Goal: Task Accomplishment & Management: Manage account settings

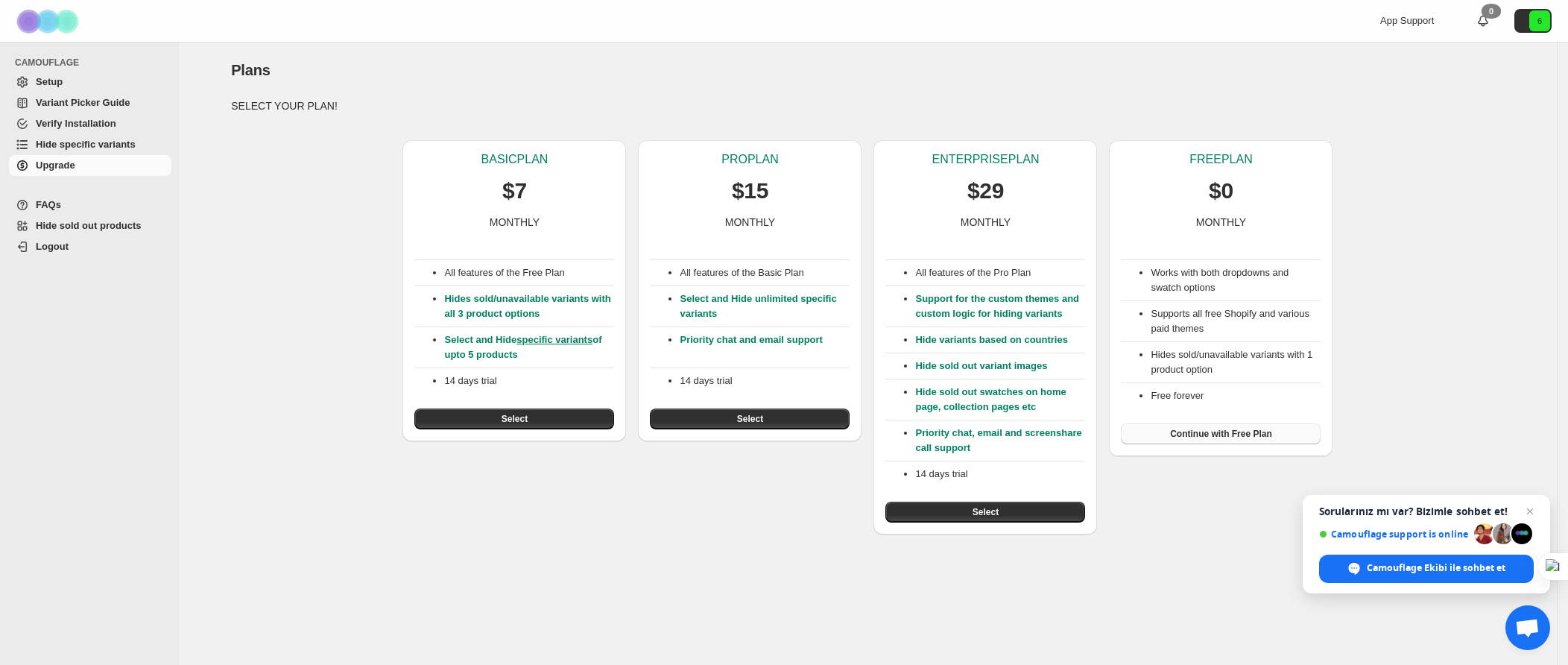
click at [1225, 437] on span "Continue with Free Plan" at bounding box center [1221, 434] width 102 height 12
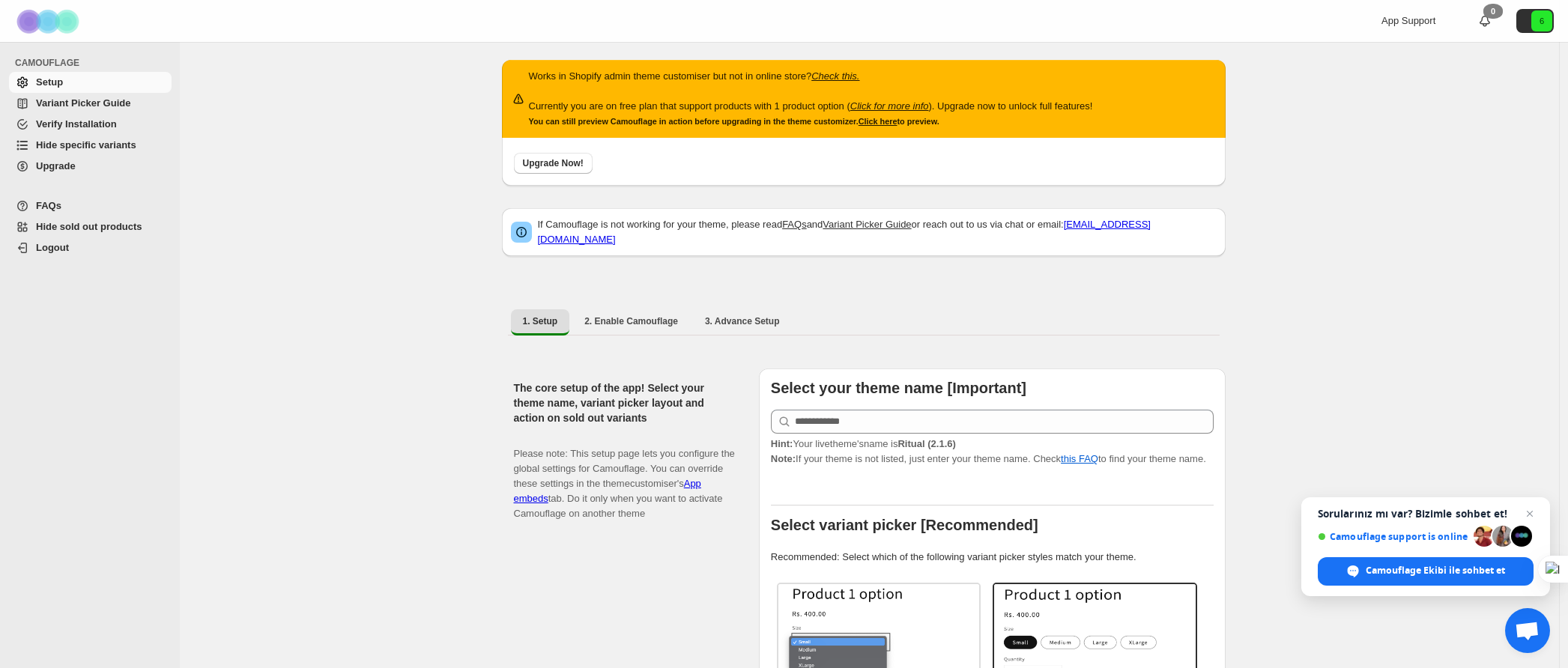
click at [68, 102] on span "Variant Picker Guide" at bounding box center [83, 103] width 94 height 11
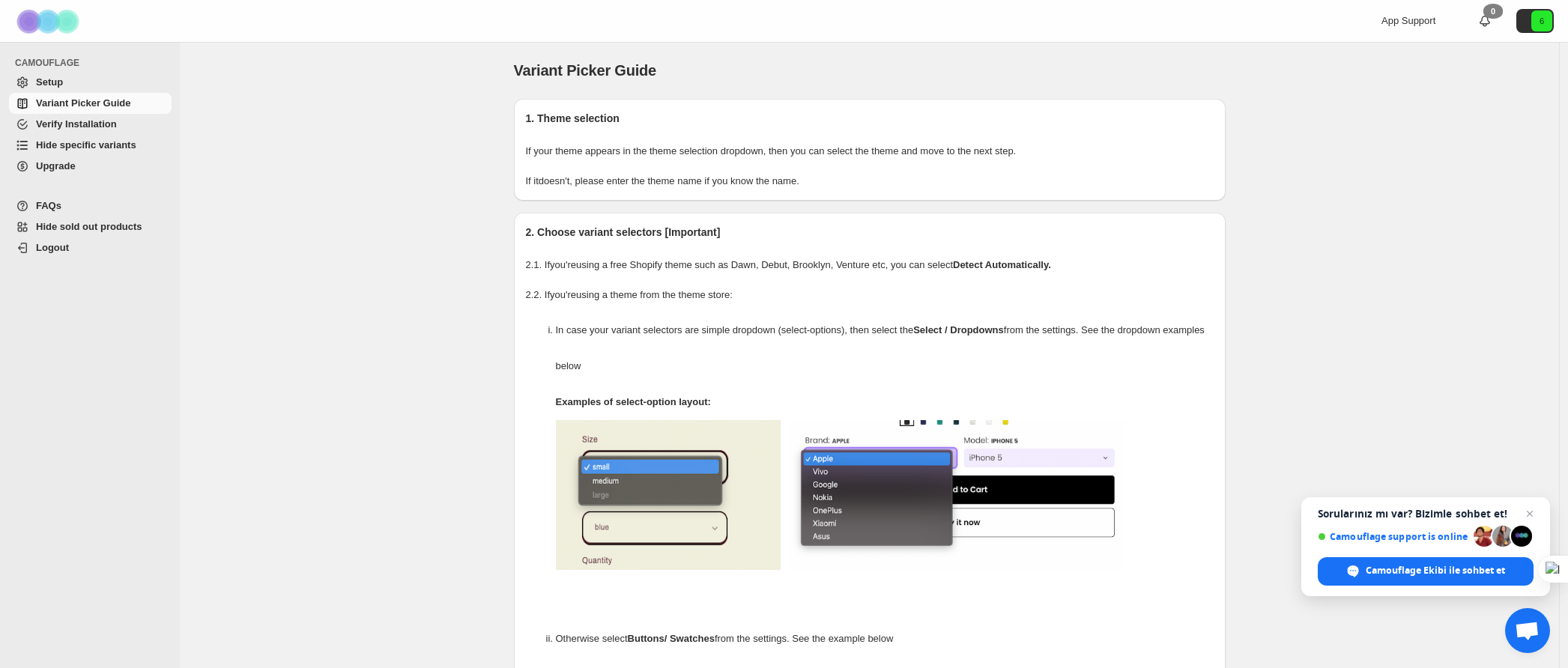
click at [58, 79] on span "Setup" at bounding box center [49, 82] width 27 height 11
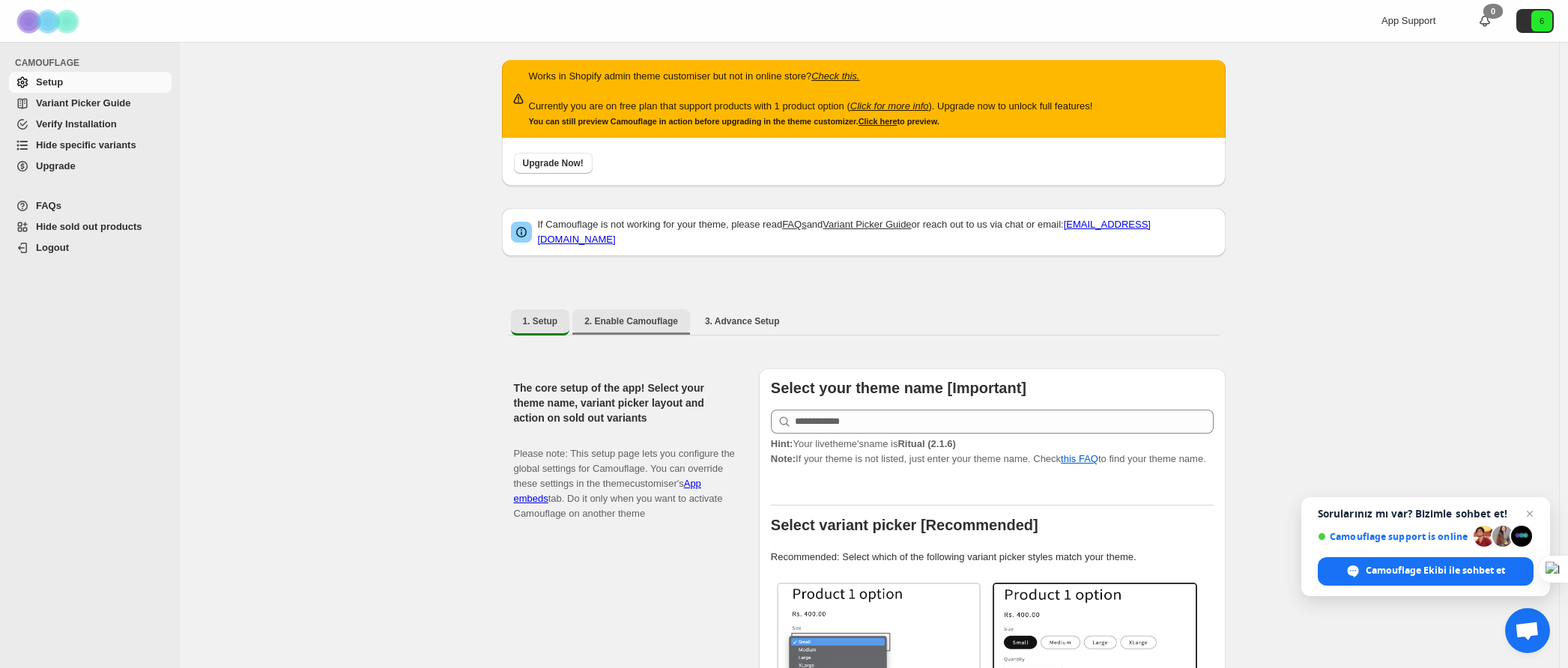
click at [628, 310] on button "2. Enable Camouflage" at bounding box center [631, 322] width 118 height 24
select select "**********"
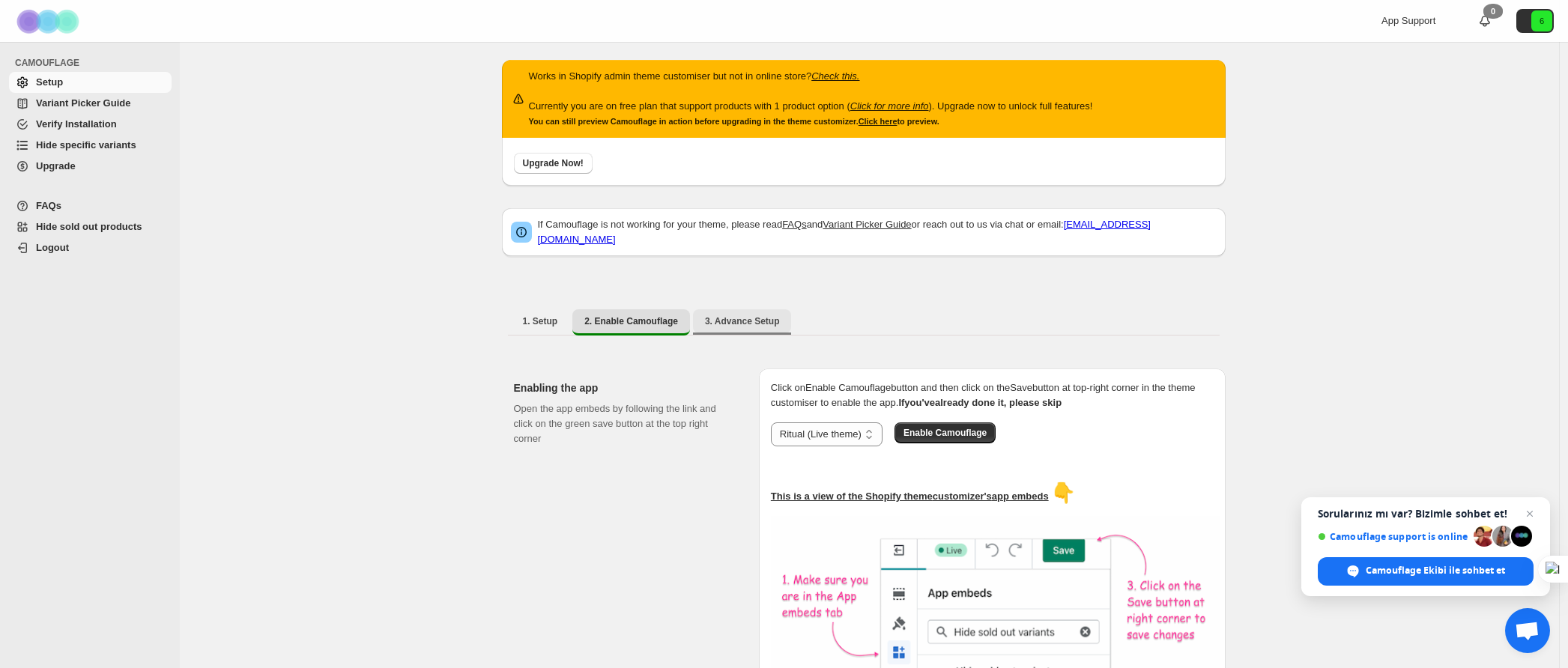
click at [735, 310] on button "3. Advance Setup" at bounding box center [742, 322] width 99 height 24
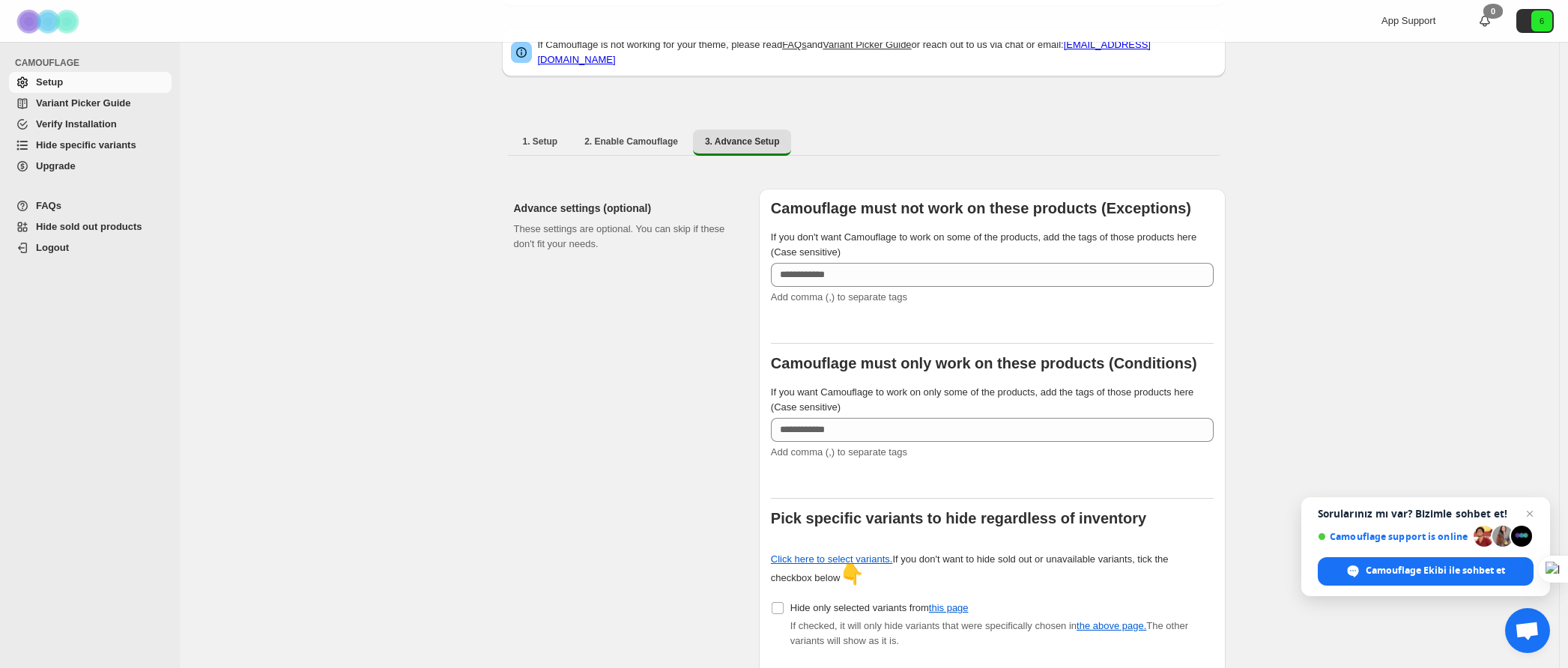
scroll to position [203, 0]
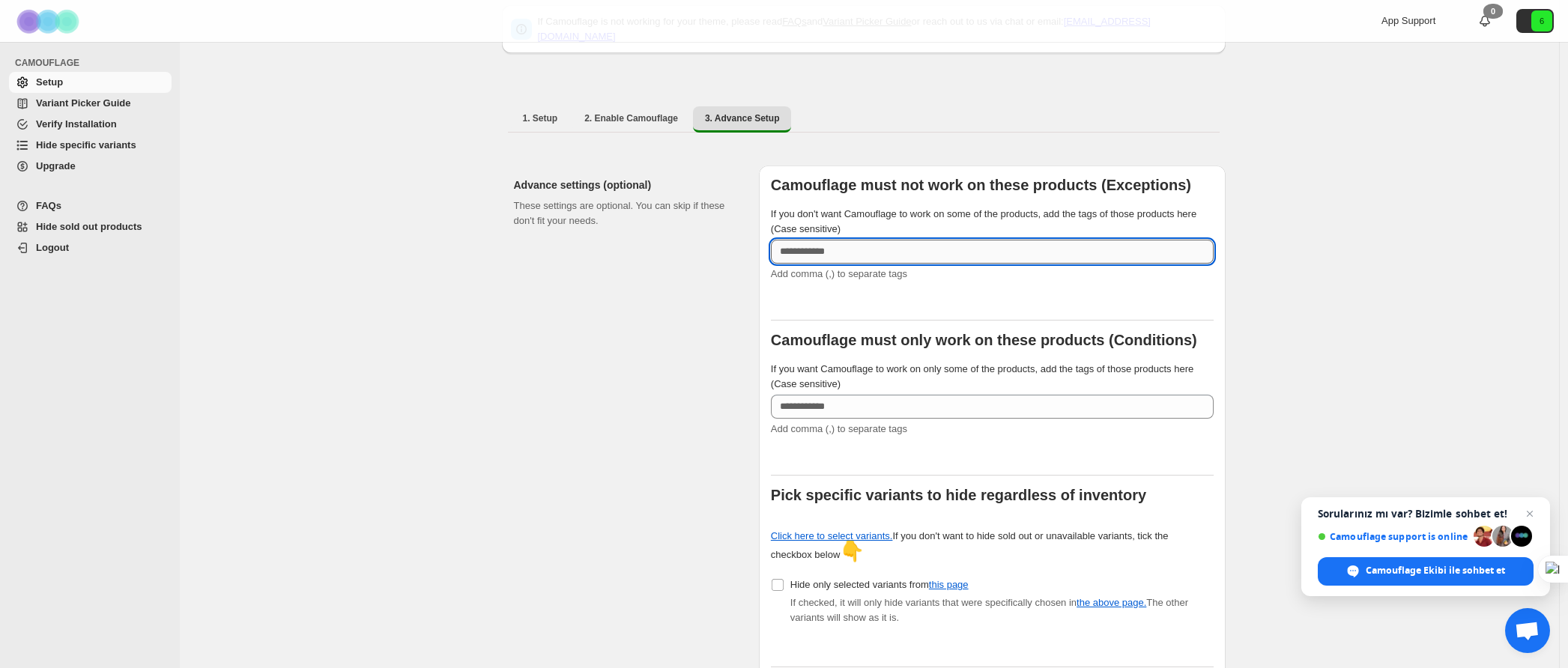
click at [848, 244] on input "If you don't want Camouflage to work on some of the products, add the tags of t…" at bounding box center [992, 252] width 442 height 24
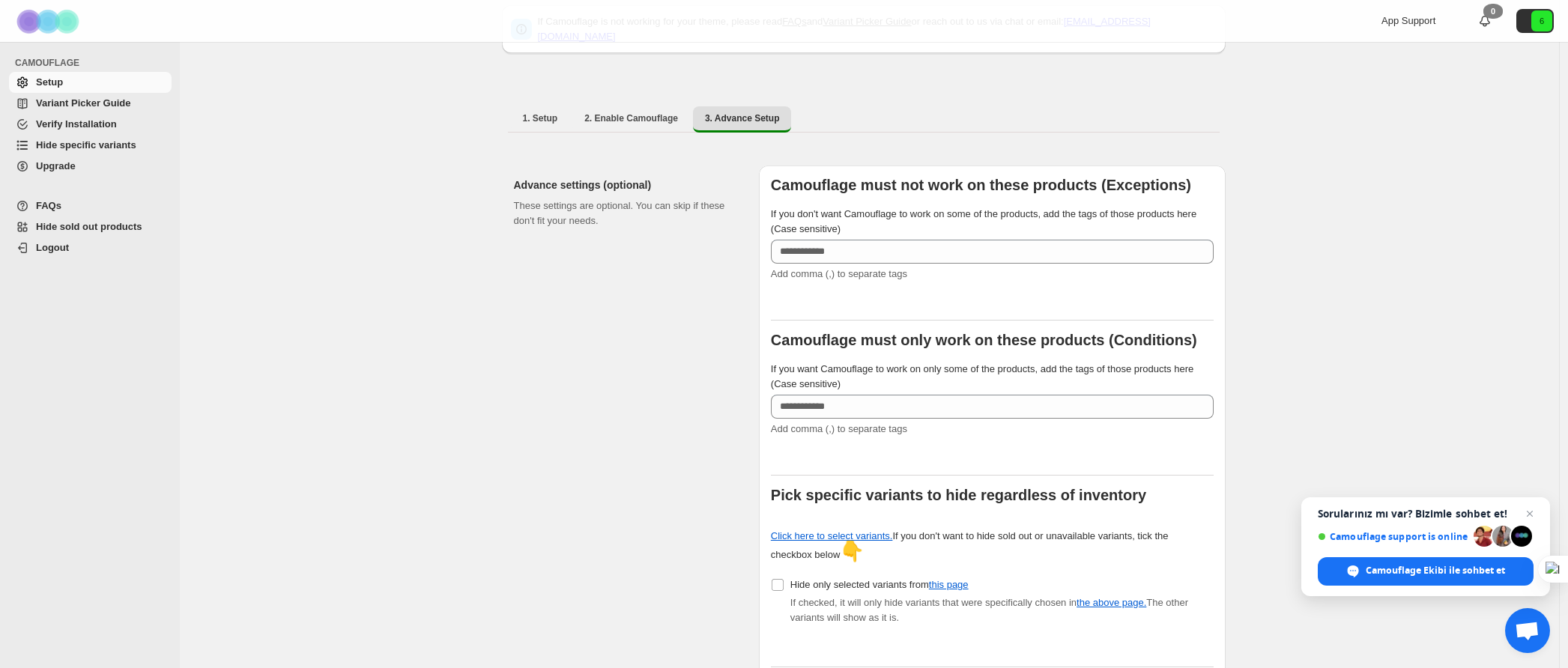
click at [841, 208] on span "If you don't want Camouflage to work on some of the products, add the tags of t…" at bounding box center [984, 221] width 426 height 26
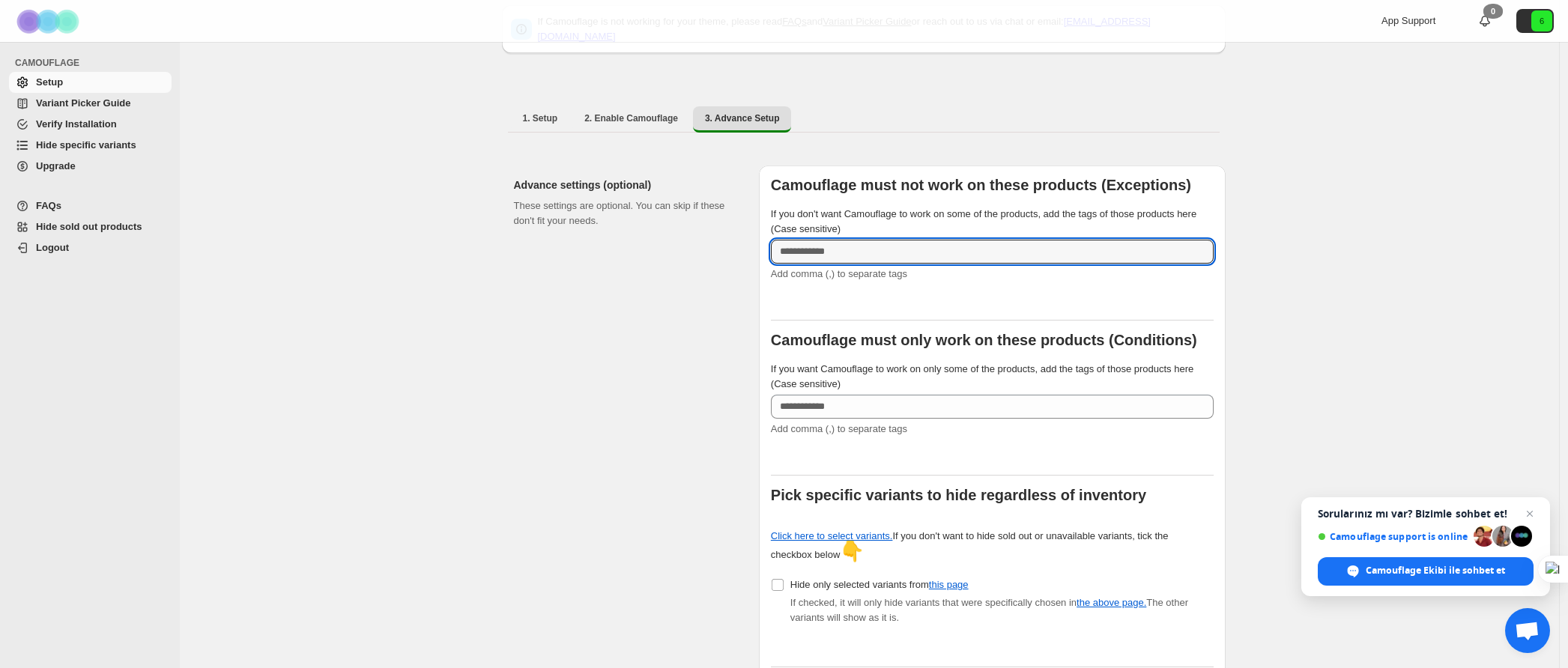
click at [841, 240] on input "If you don't want Camouflage to work on some of the products, add the tags of t…" at bounding box center [992, 252] width 442 height 24
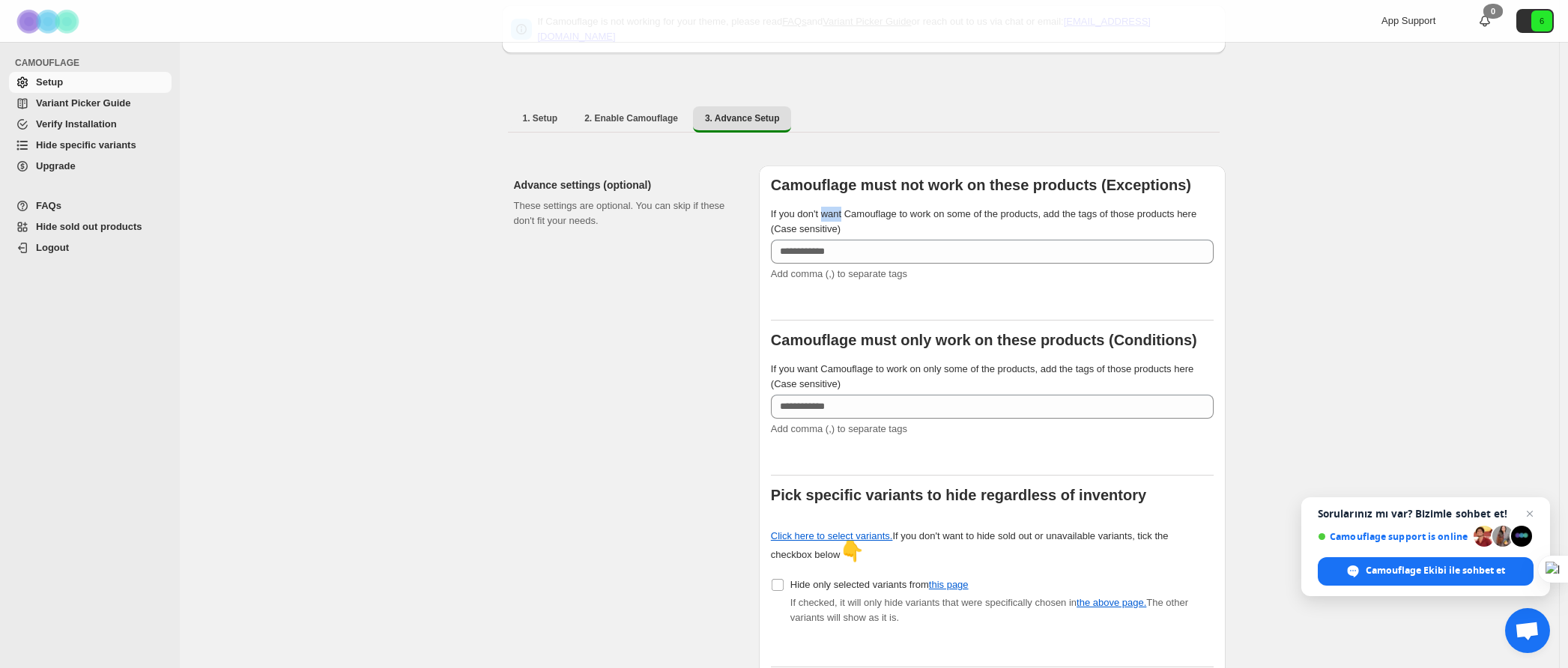
click at [841, 208] on span "If you don't want Camouflage to work on some of the products, add the tags of t…" at bounding box center [984, 221] width 426 height 26
click at [841, 240] on input "If you don't want Camouflage to work on some of the products, add the tags of t…" at bounding box center [992, 252] width 442 height 24
click at [841, 208] on span "If you don't want Camouflage to work on some of the products, add the tags of t…" at bounding box center [984, 221] width 426 height 26
click at [841, 240] on input "If you don't want Camouflage to work on some of the products, add the tags of t…" at bounding box center [992, 252] width 442 height 24
click at [869, 294] on div at bounding box center [992, 307] width 442 height 27
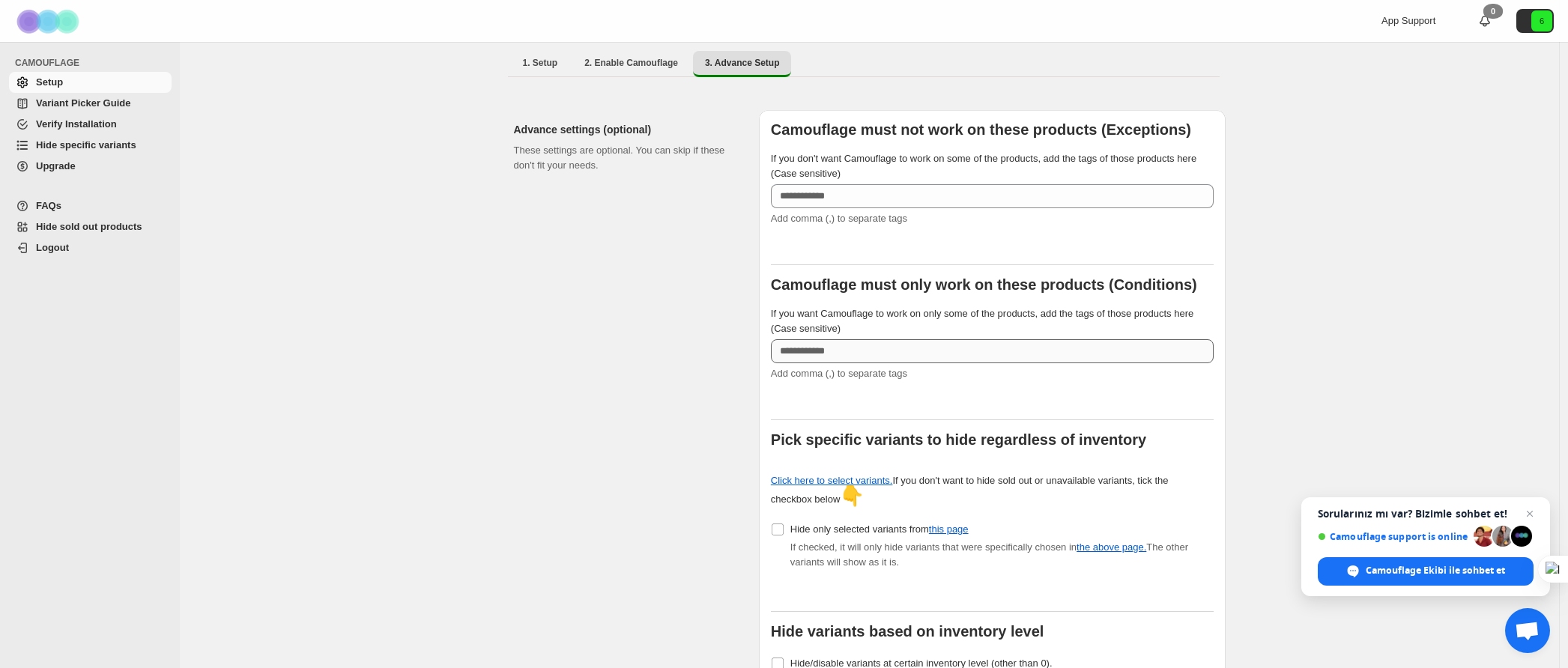
scroll to position [286, 0]
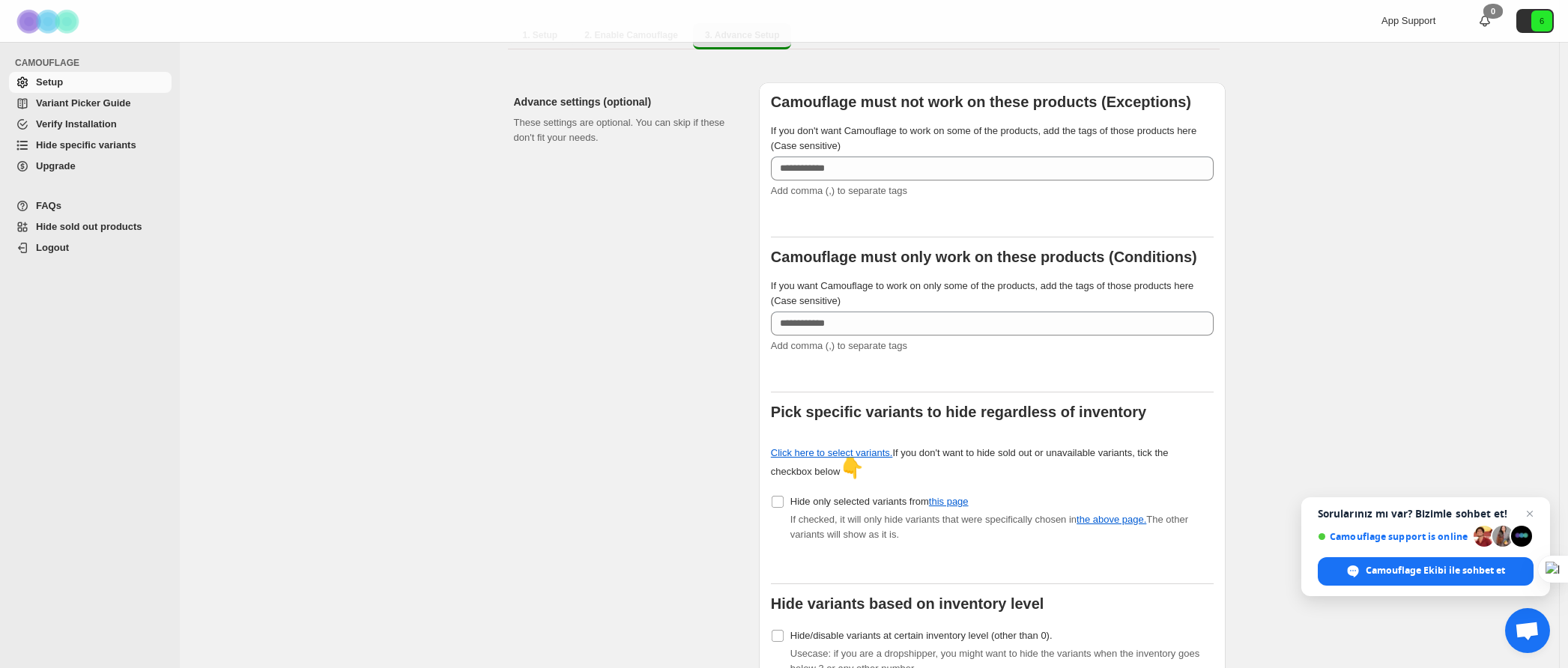
click at [851, 288] on span "If you want Camouflage to work on only some of the products, add the tags of th…" at bounding box center [982, 293] width 423 height 26
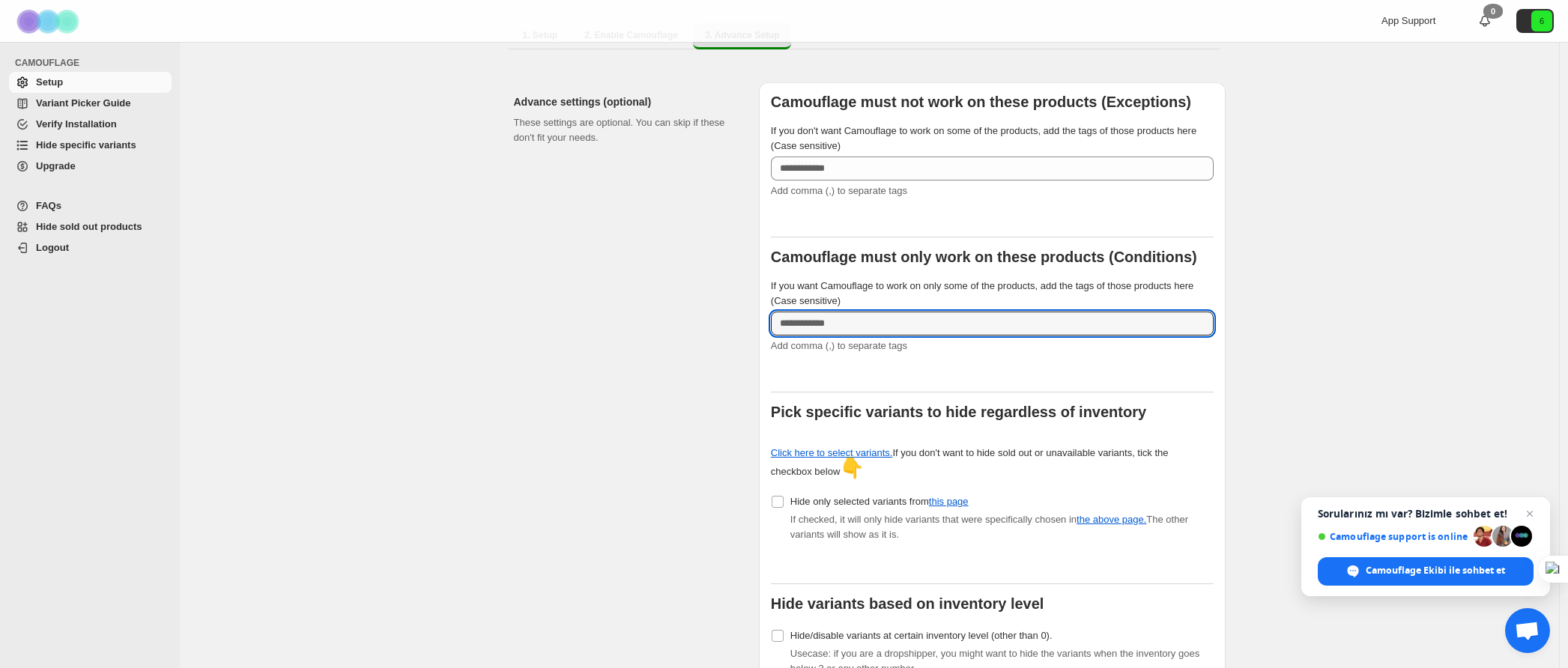
click at [851, 312] on input "If you want Camouflage to work on only some of the products, add the tags of th…" at bounding box center [992, 324] width 442 height 24
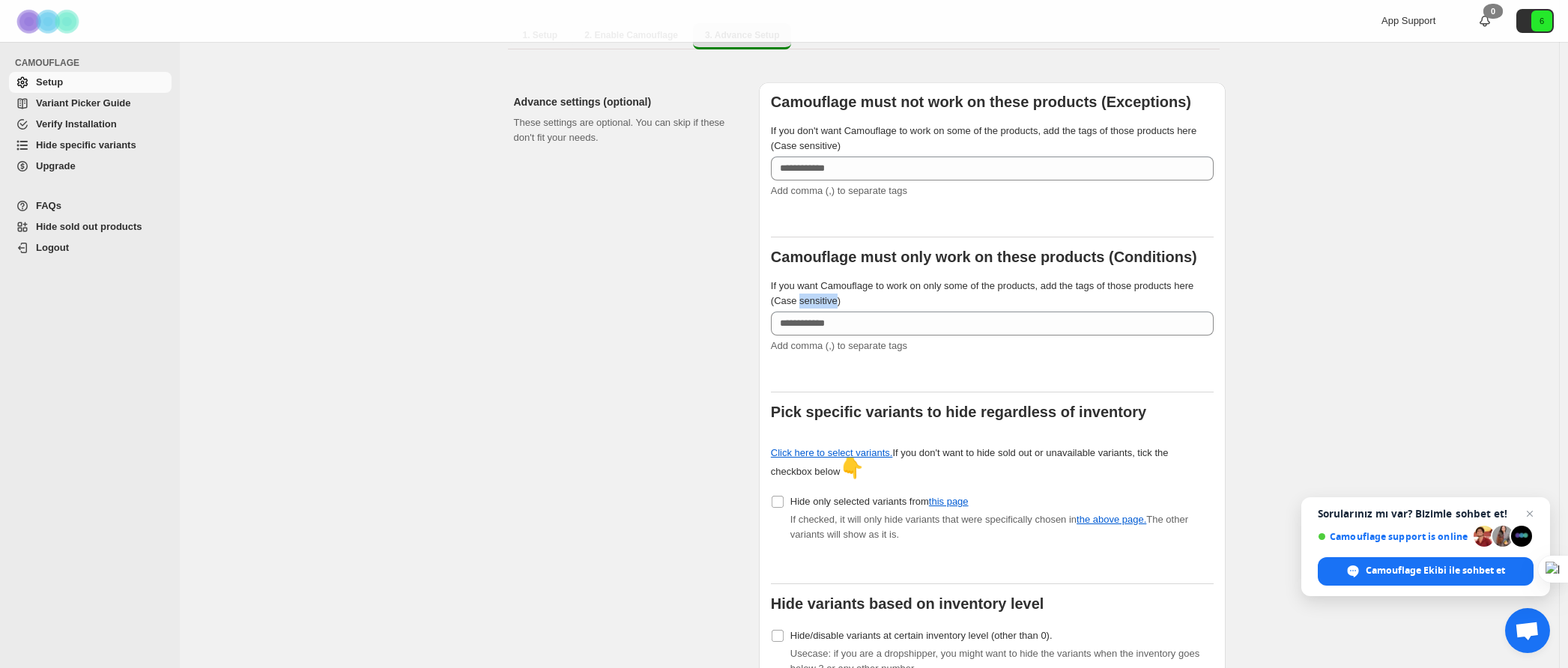
click at [851, 288] on span "If you want Camouflage to work on only some of the products, add the tags of th…" at bounding box center [982, 293] width 423 height 26
click at [851, 312] on input "If you want Camouflage to work on only some of the products, add the tags of th…" at bounding box center [992, 324] width 442 height 24
click at [851, 288] on span "If you want Camouflage to work on only some of the products, add the tags of th…" at bounding box center [982, 293] width 423 height 26
click at [851, 312] on input "If you want Camouflage to work on only some of the products, add the tags of th…" at bounding box center [992, 324] width 442 height 24
click at [956, 366] on div at bounding box center [992, 379] width 442 height 27
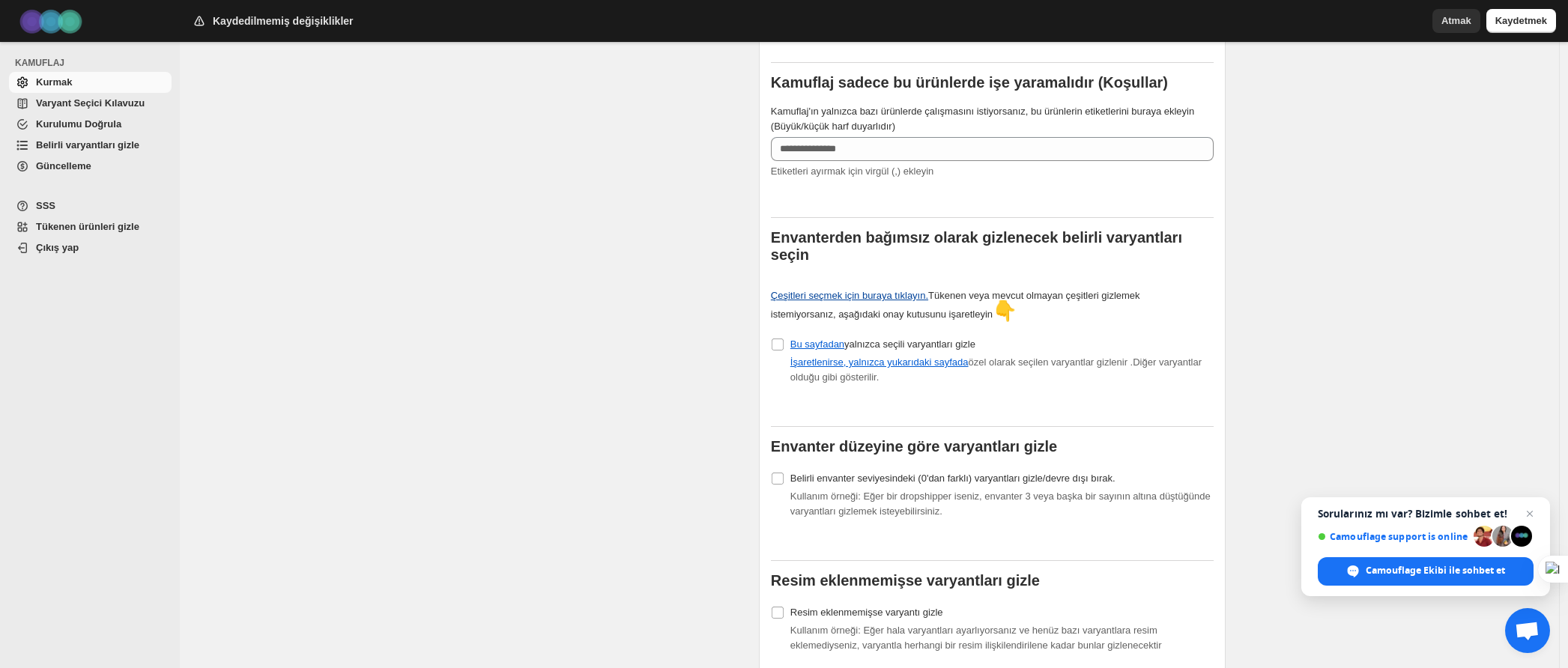
scroll to position [460, 0]
click at [827, 301] on font "Çeşitleri seçmek için buraya tıklayın." at bounding box center [849, 296] width 158 height 11
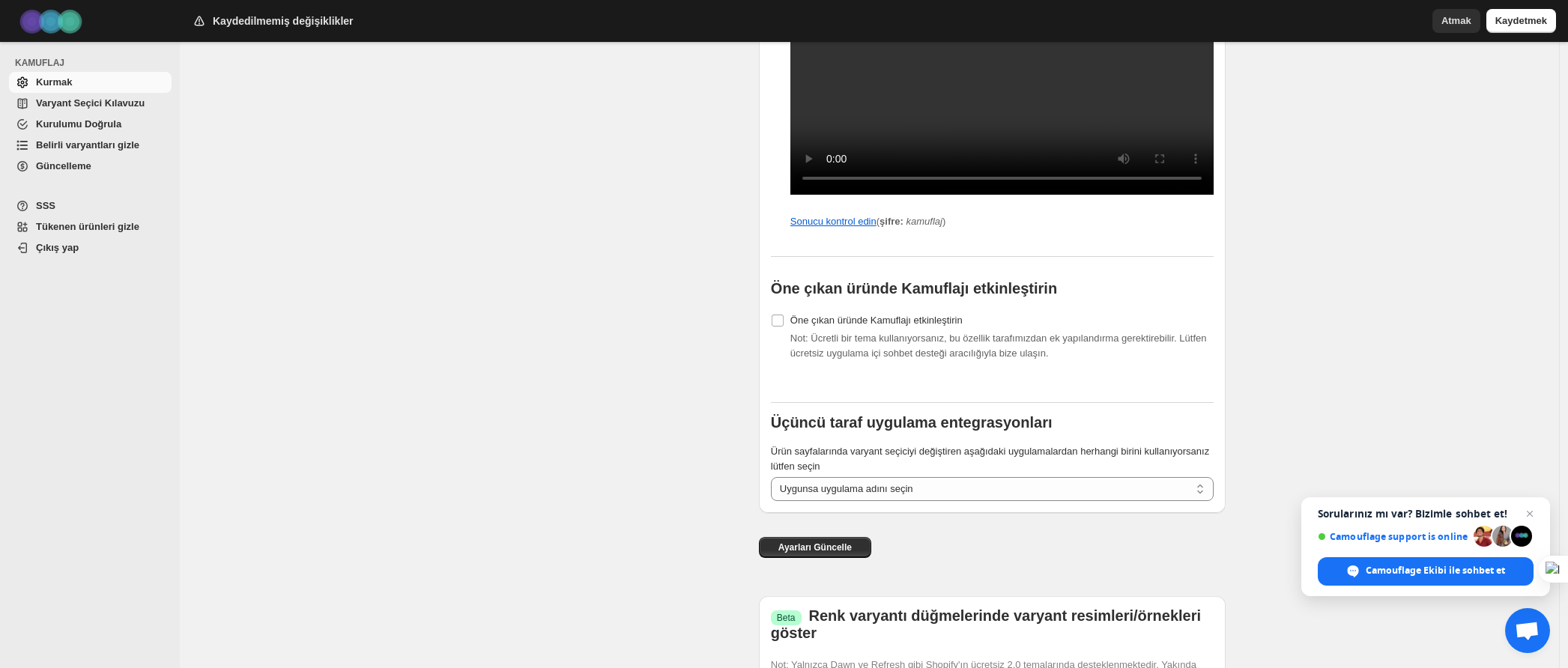
scroll to position [1580, 0]
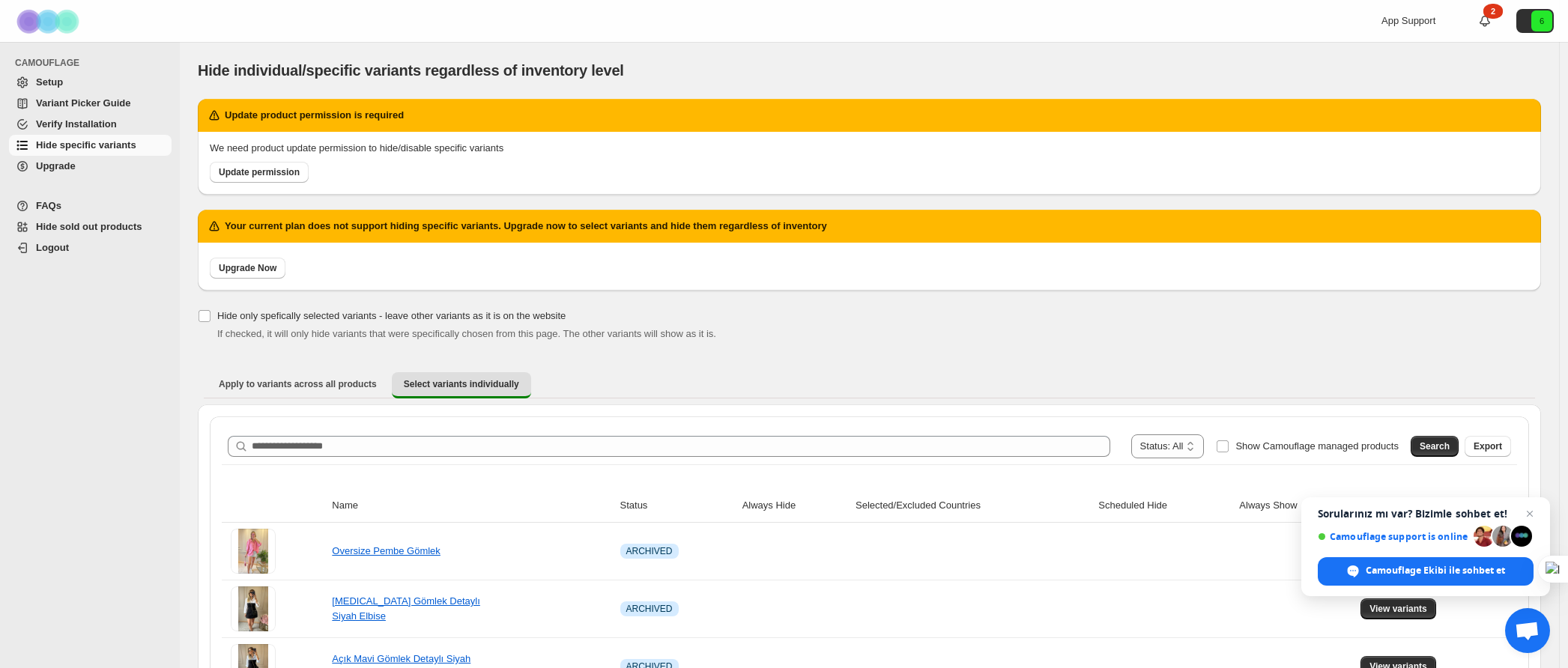
click at [99, 122] on span "Verify Installation" at bounding box center [77, 124] width 81 height 11
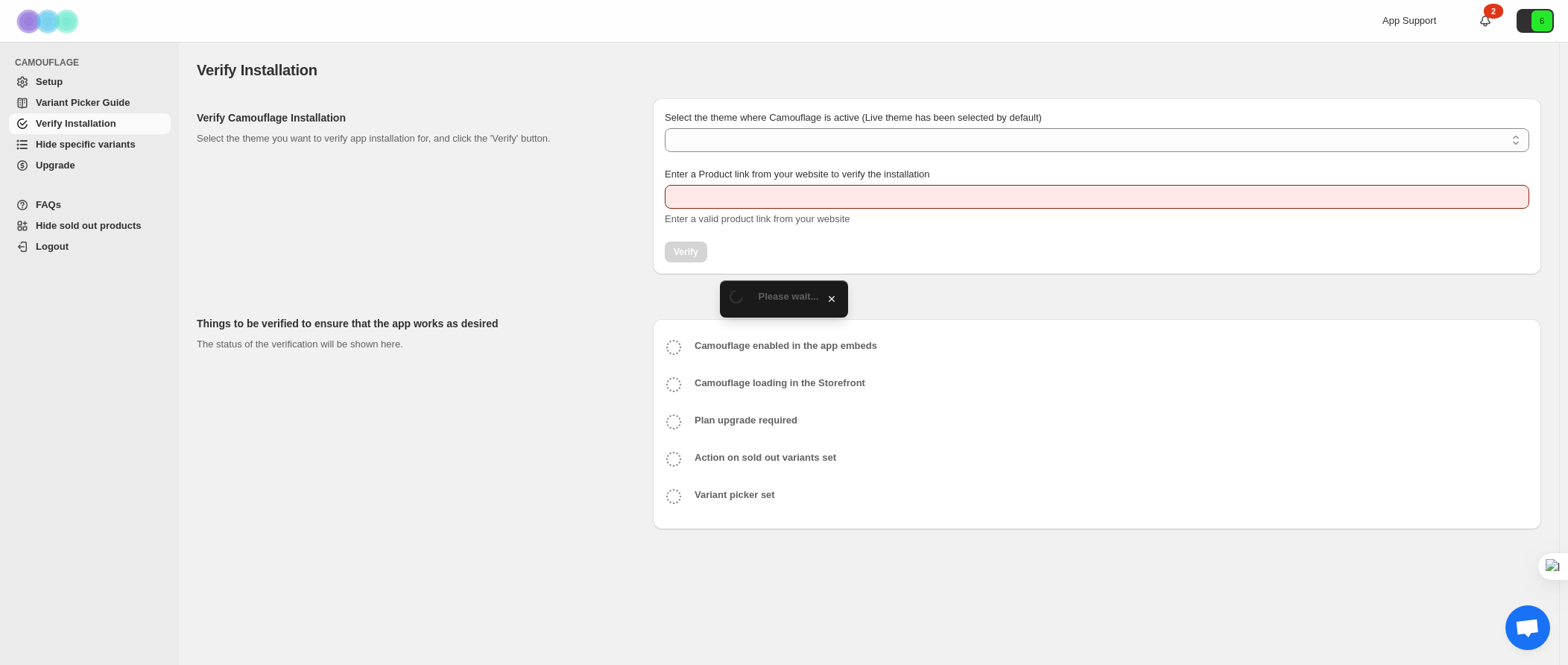
type input "**********"
select select "**********"
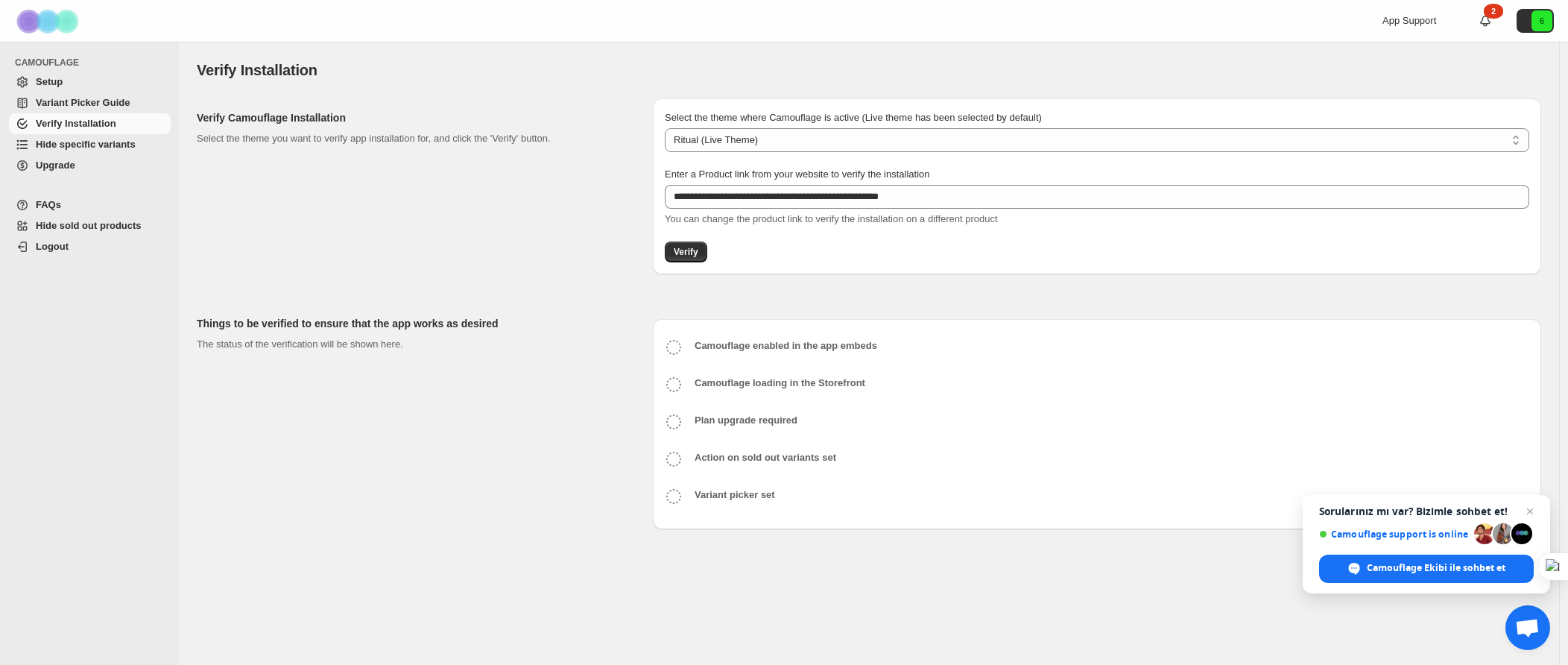
click at [100, 93] on link "Variant Picker Guide" at bounding box center [90, 103] width 162 height 20
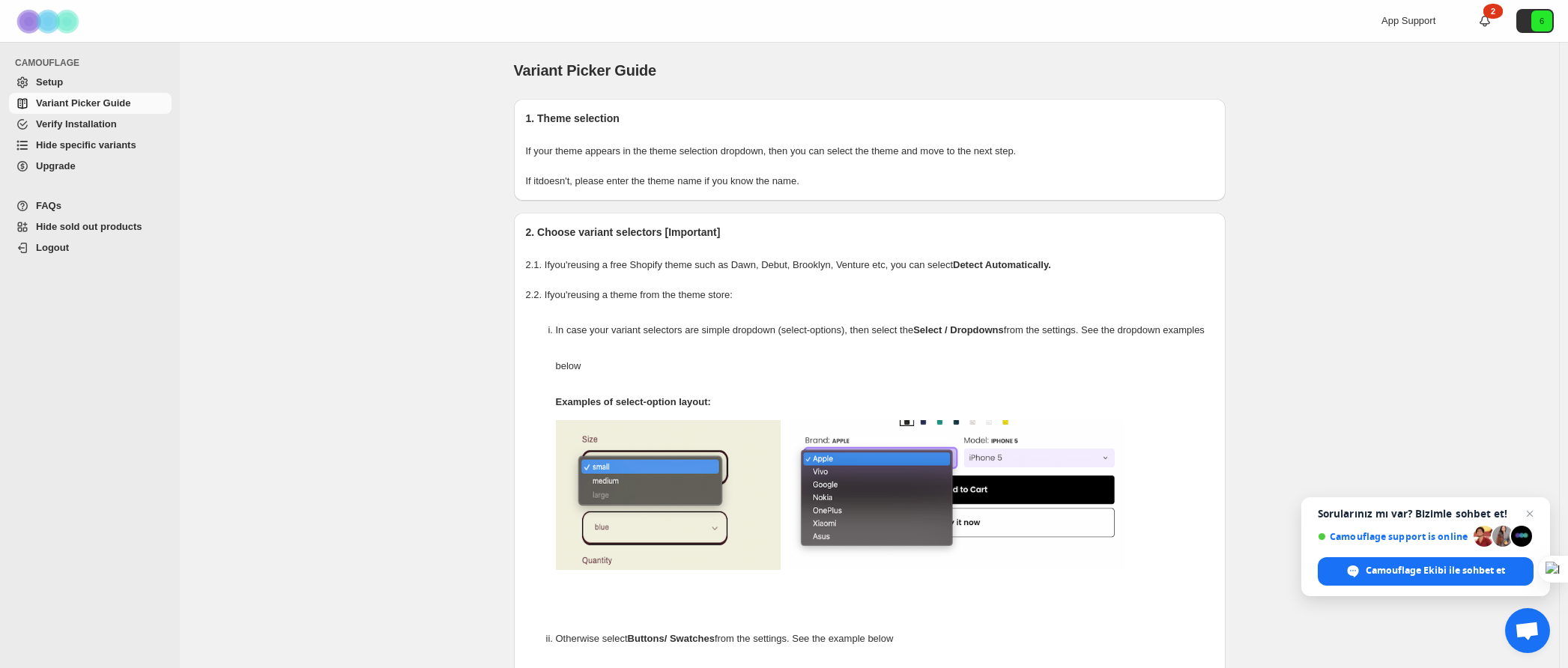
click at [89, 86] on span "Setup" at bounding box center [103, 82] width 133 height 15
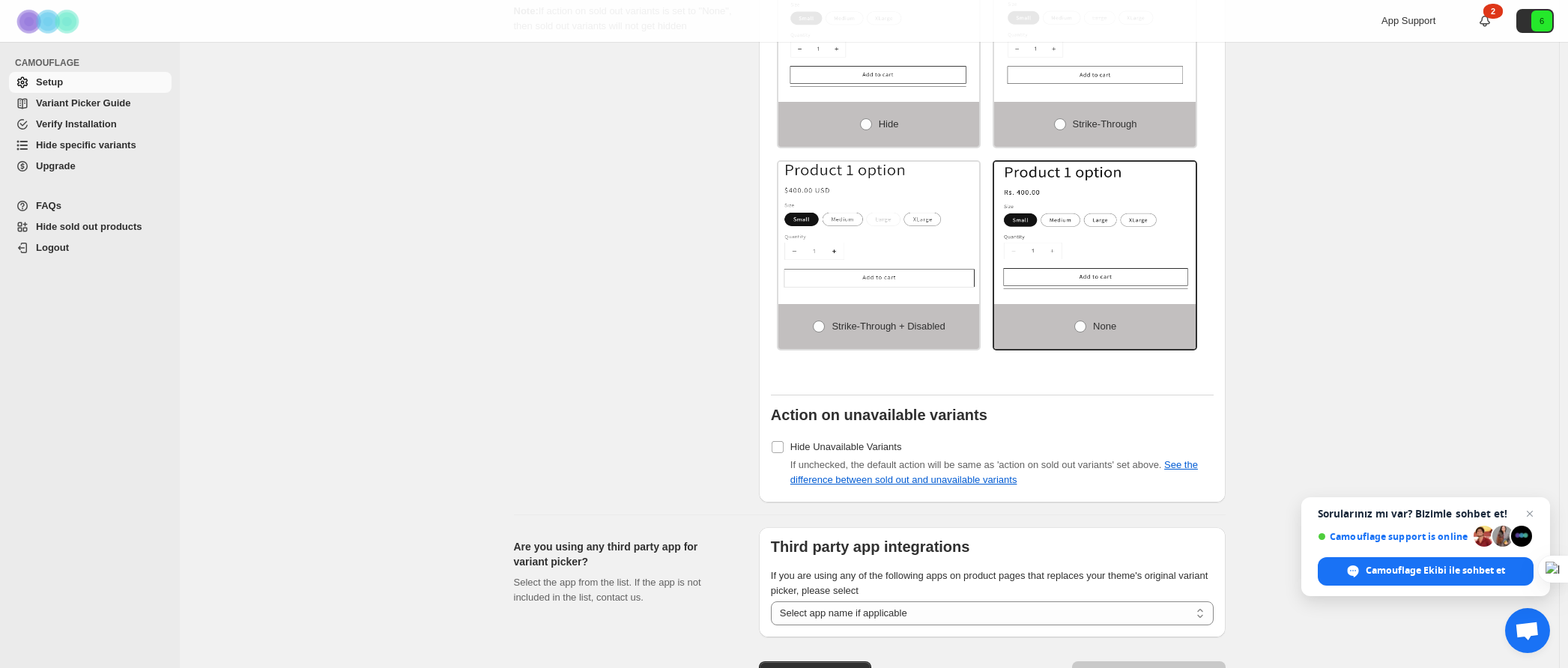
scroll to position [1199, 0]
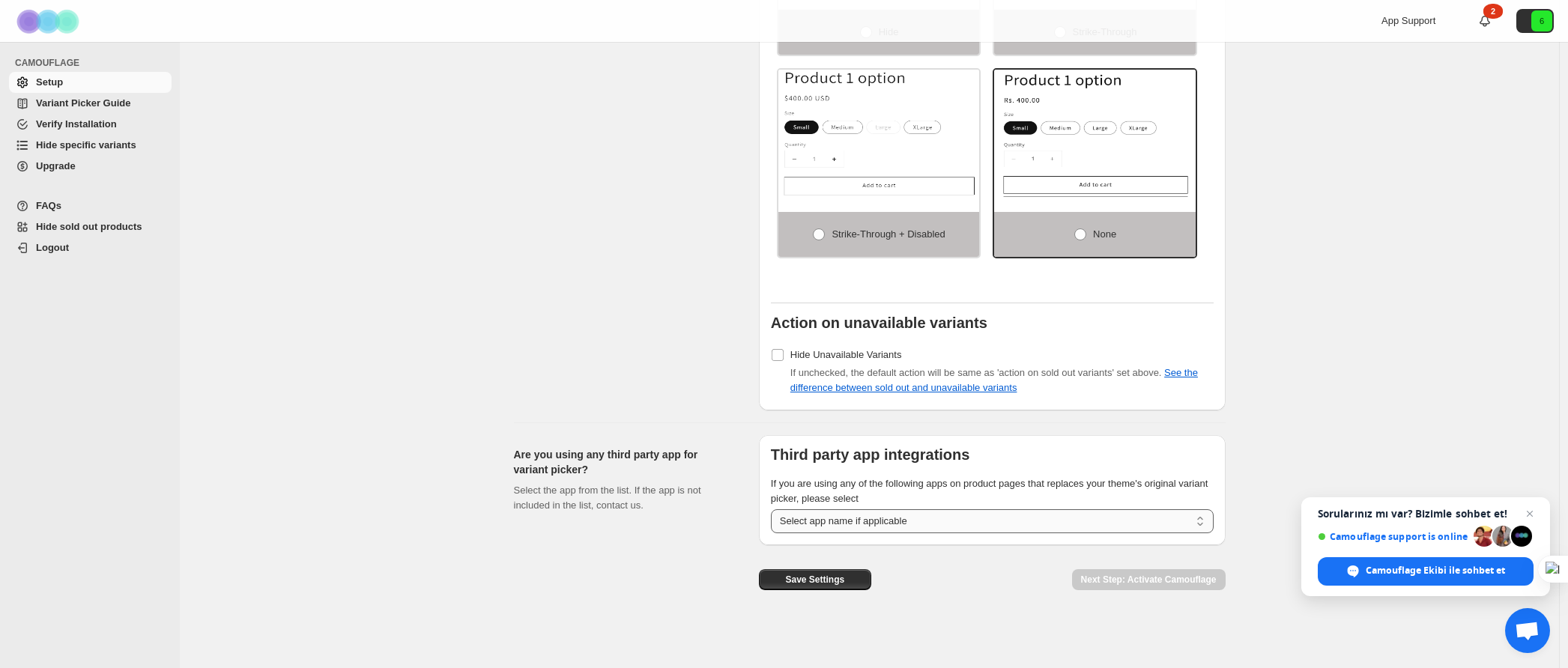
click at [924, 519] on select "**********" at bounding box center [992, 522] width 442 height 24
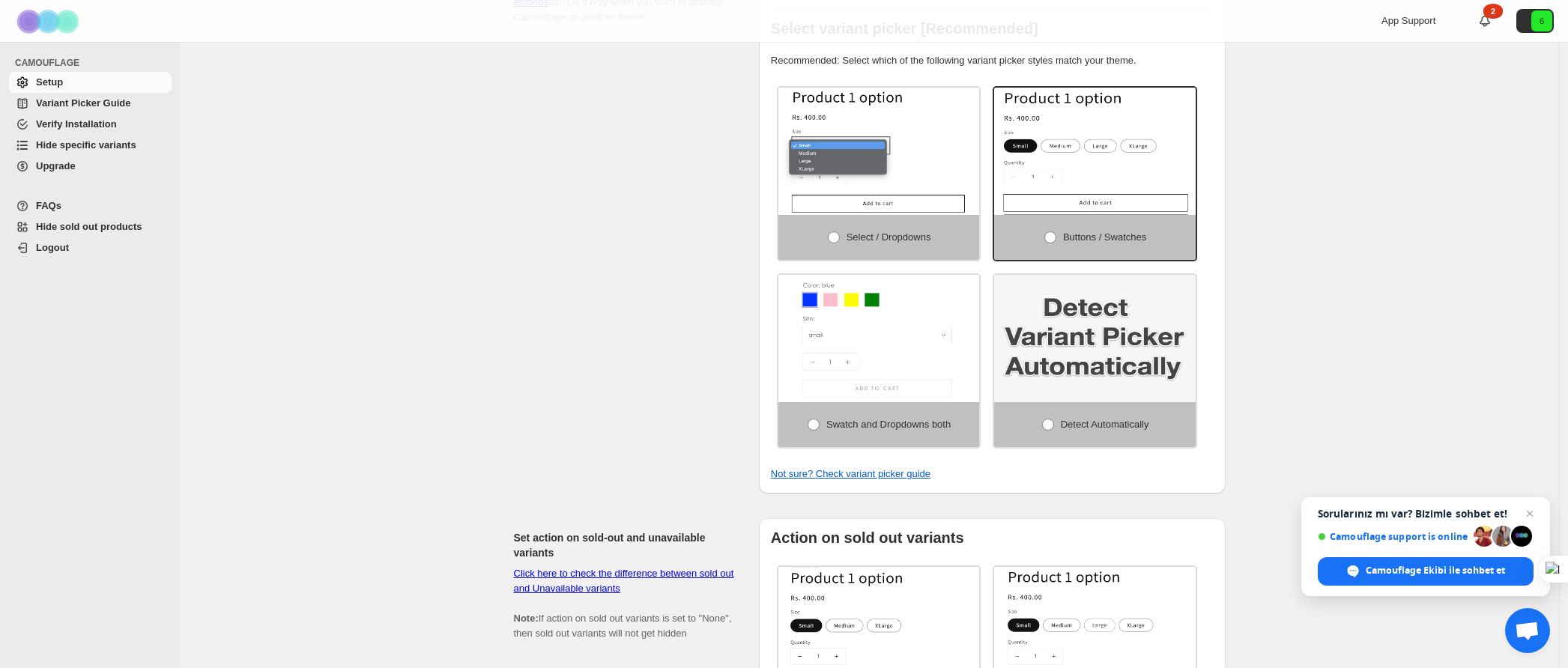
scroll to position [0, 0]
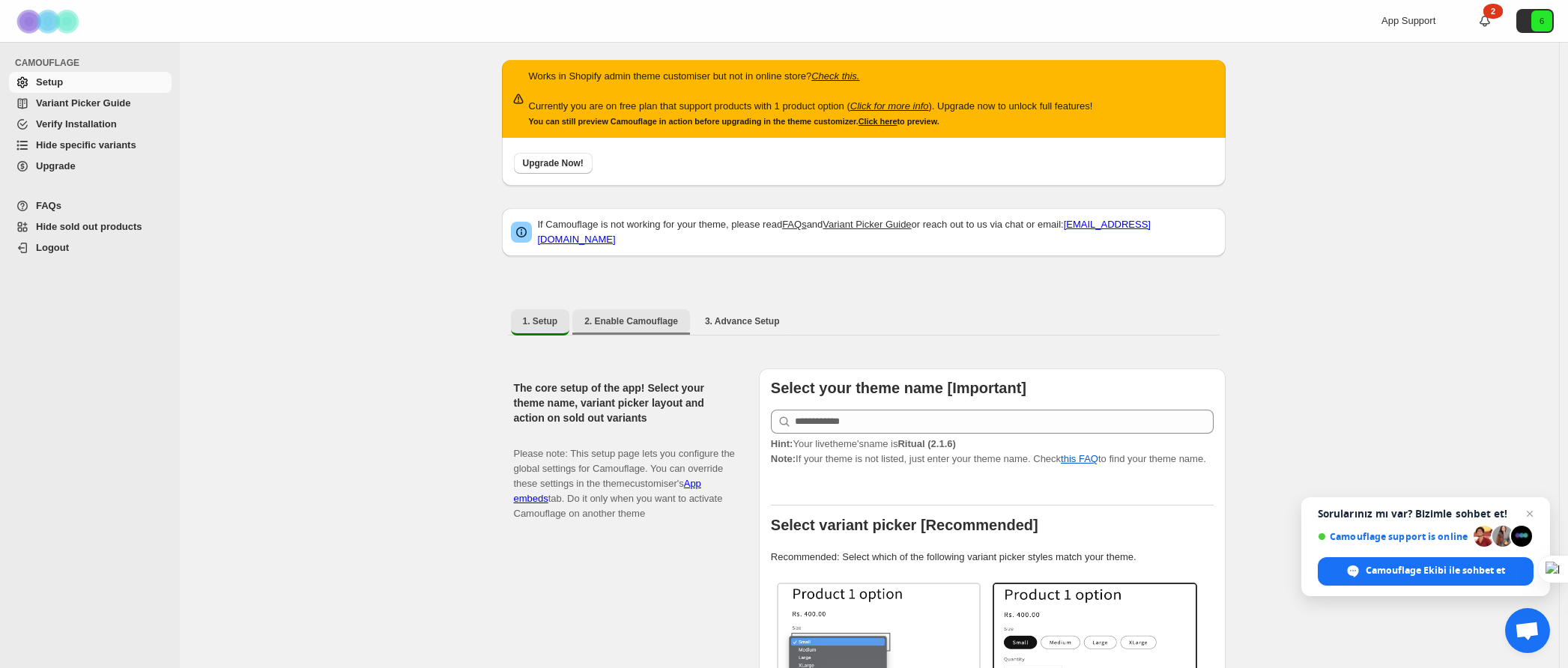
click at [606, 310] on button "2. Enable Camouflage" at bounding box center [631, 322] width 118 height 24
select select "**********"
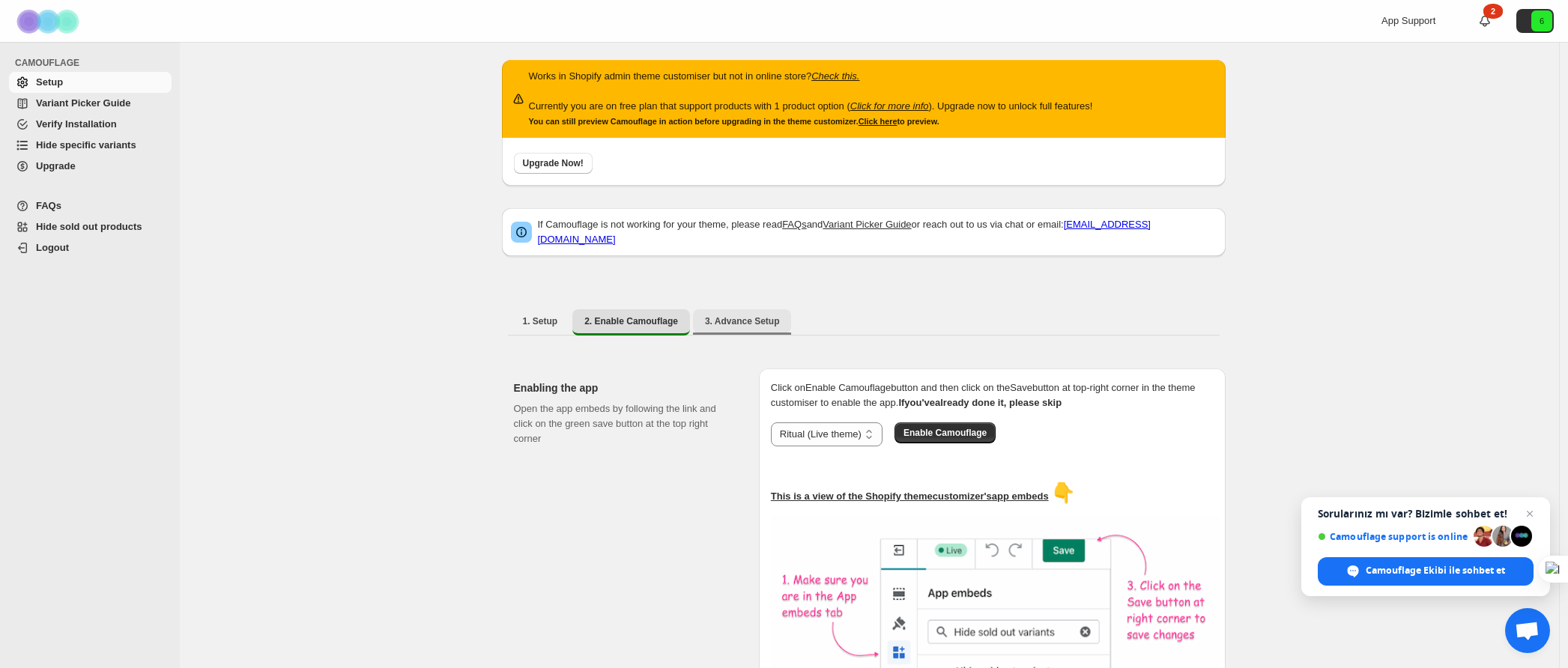
click at [740, 317] on span "3. Advance Setup" at bounding box center [742, 321] width 75 height 12
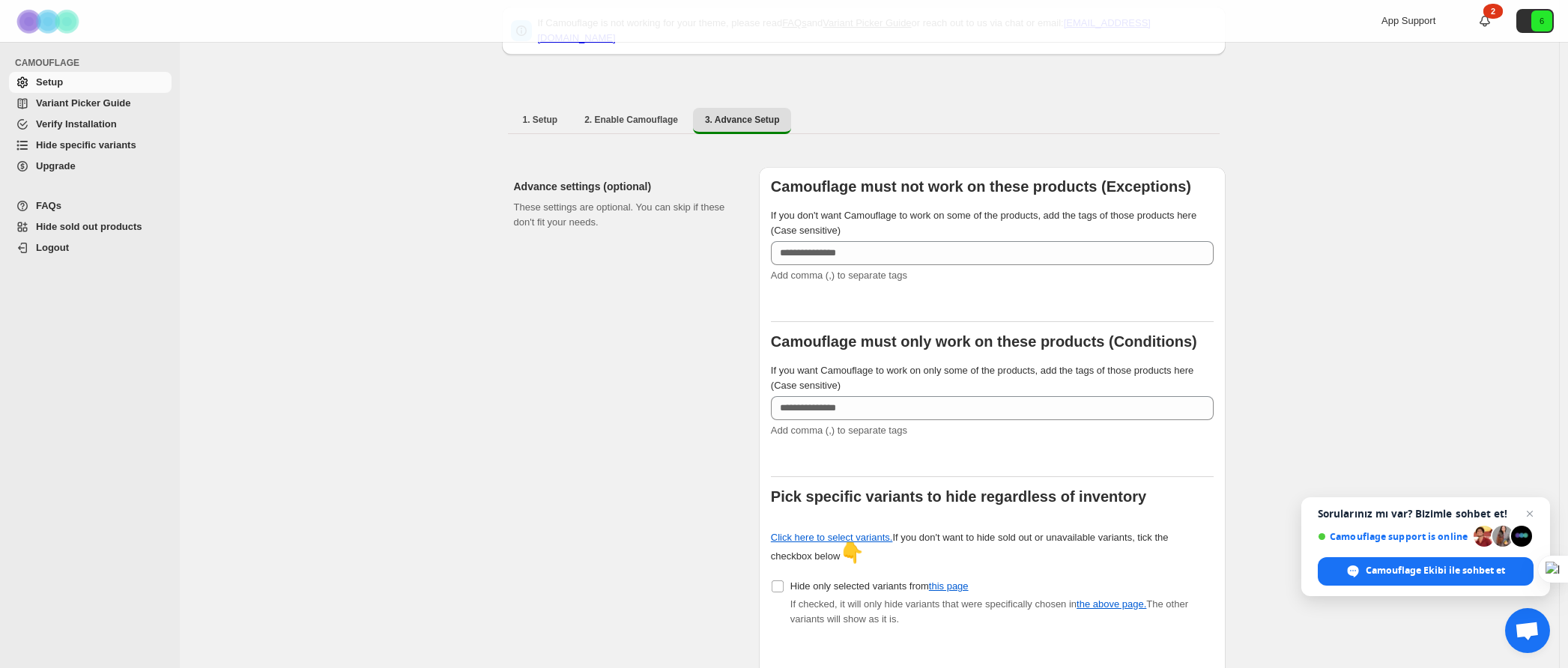
scroll to position [216, 0]
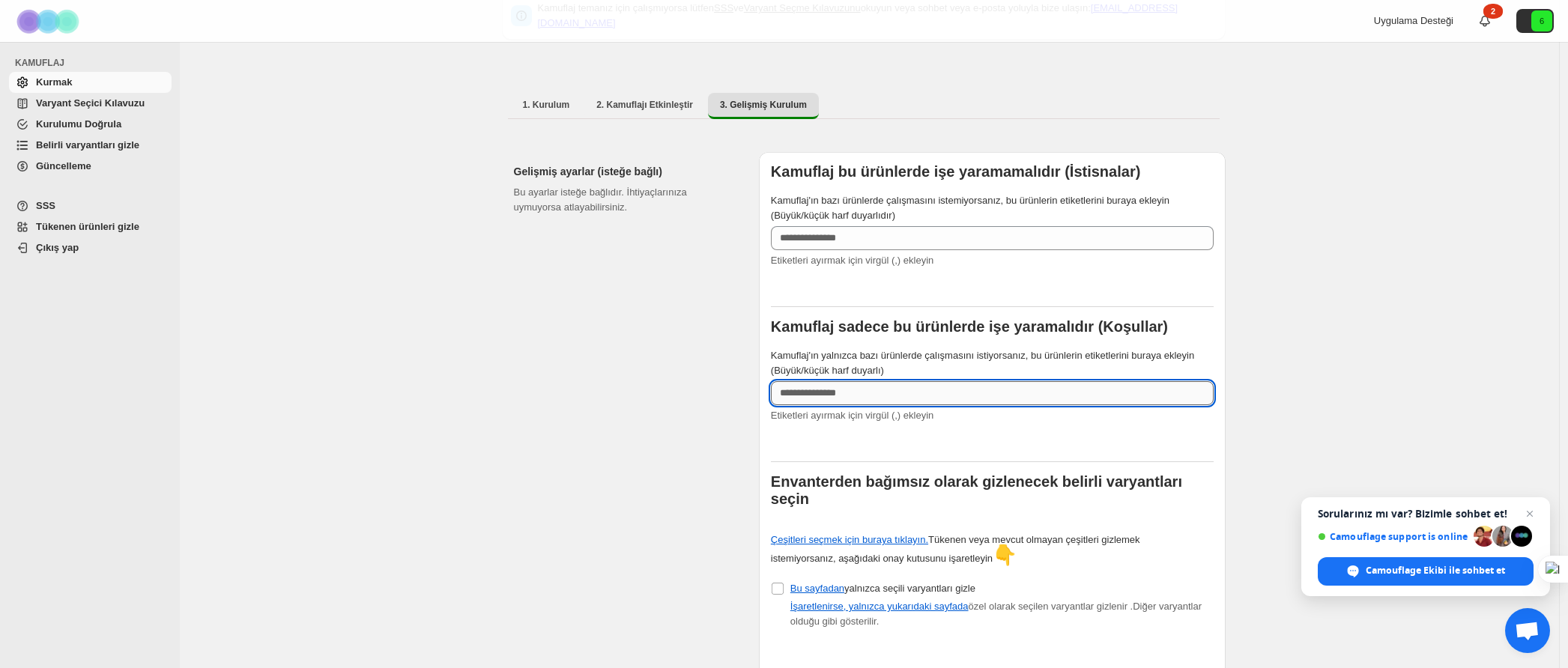
click at [855, 392] on input "Kamuflaj'ın yalnızca bazı ürünlerde çalışmasını istiyorsanız, bu ürünlerin etik…" at bounding box center [992, 394] width 442 height 24
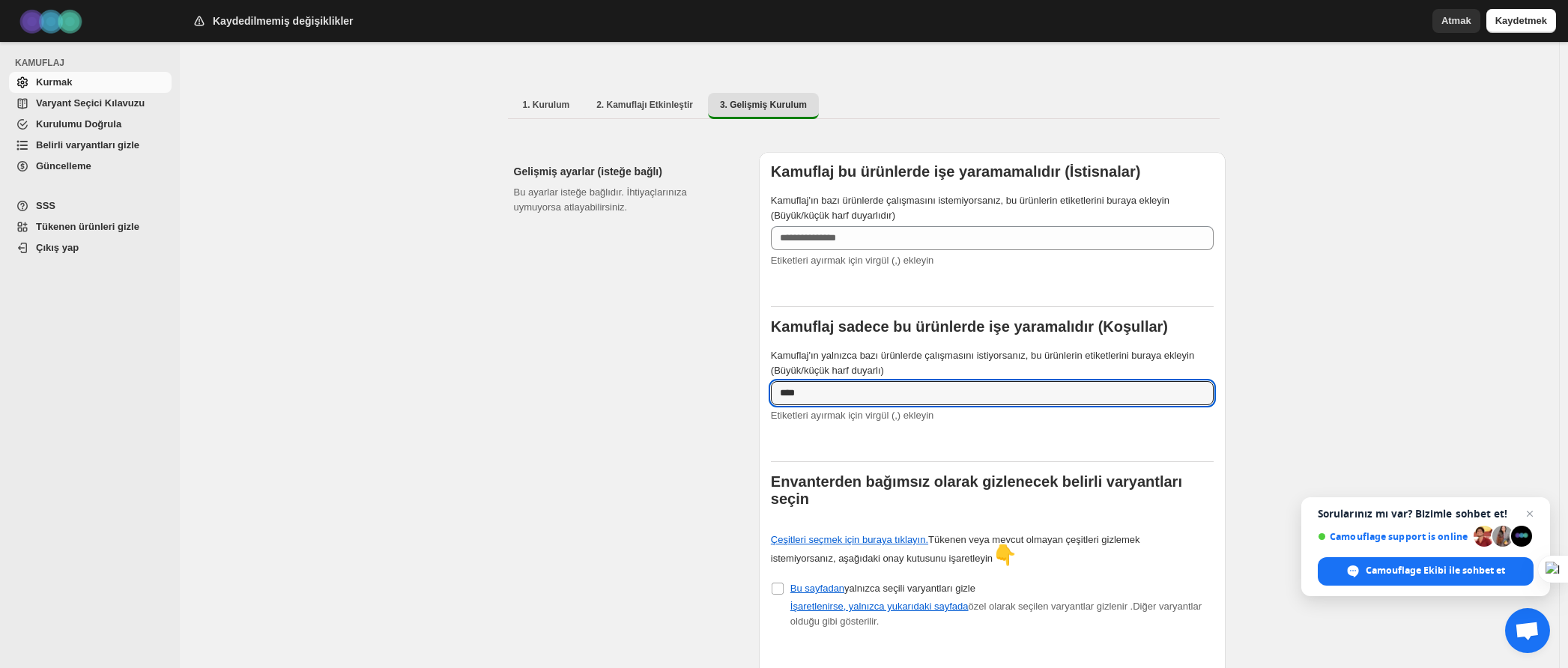
type input "*****"
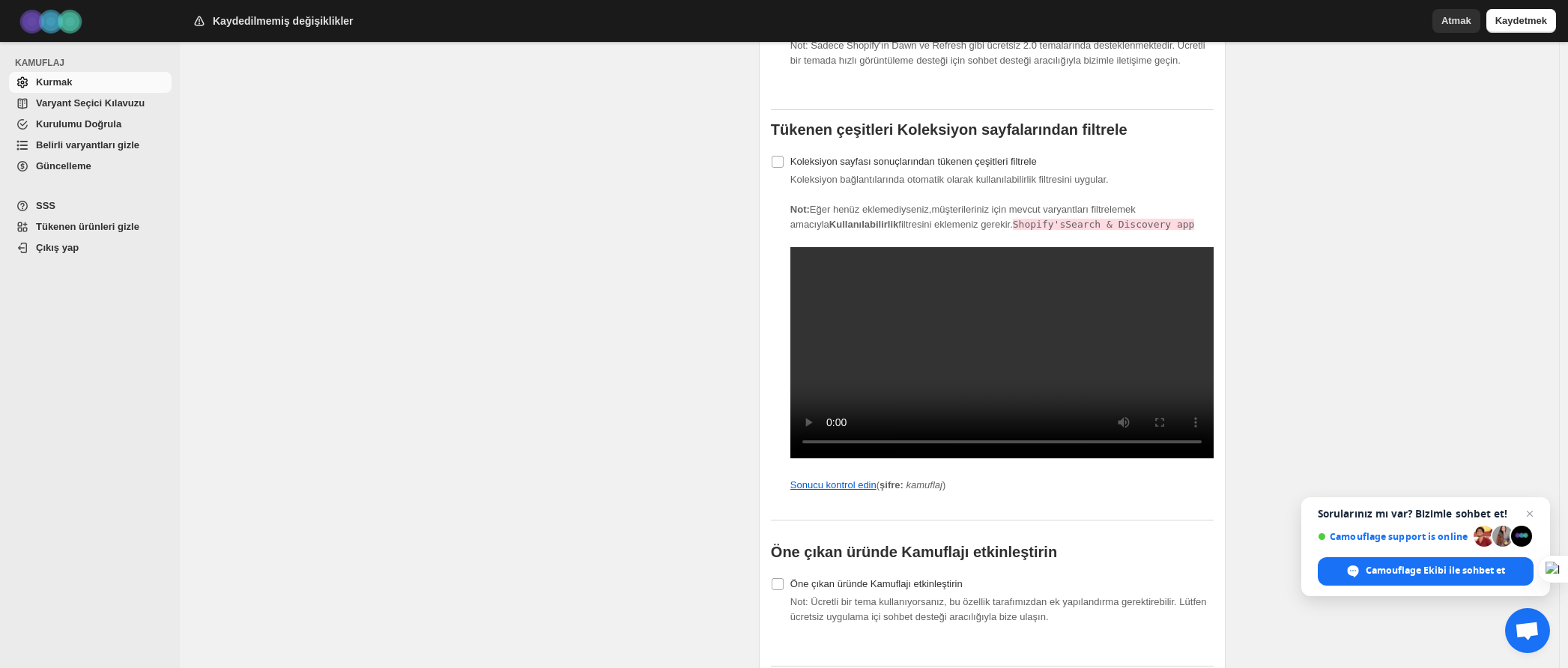
scroll to position [1327, 0]
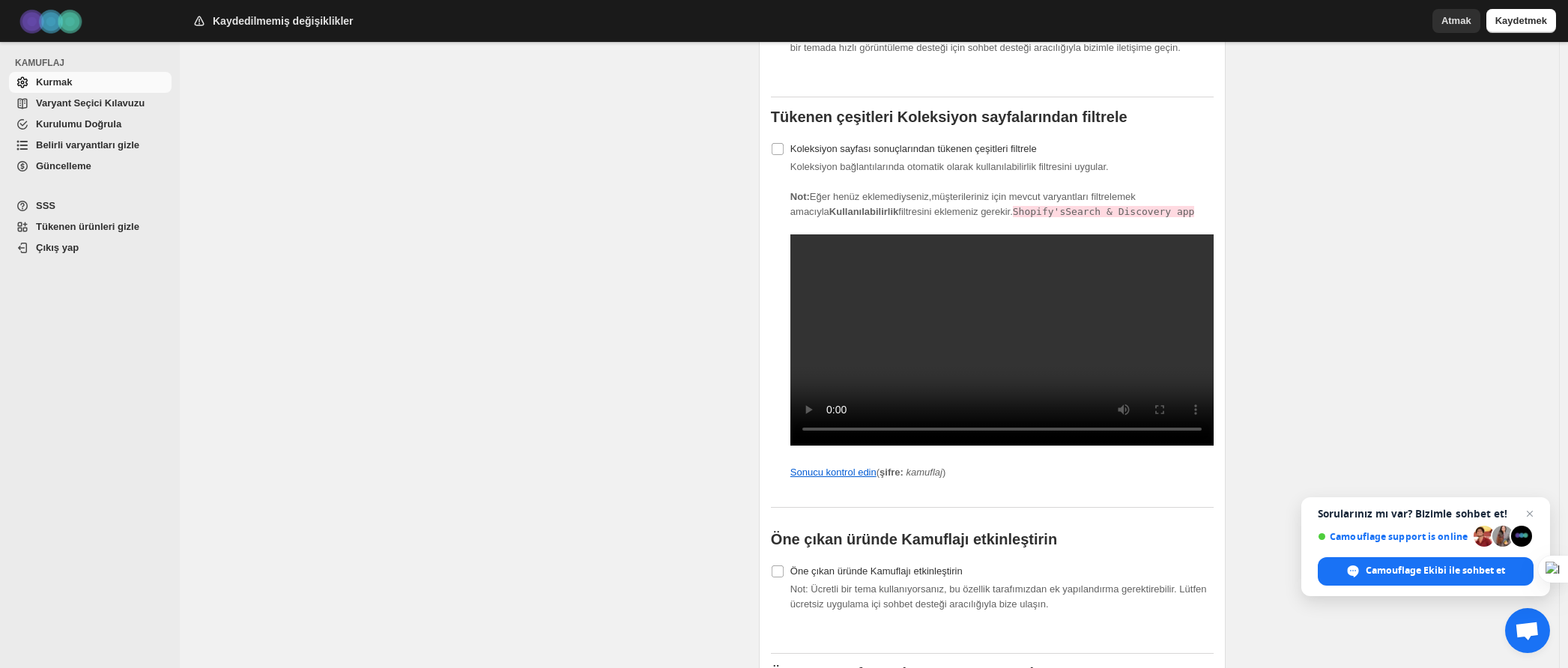
click at [1507, 20] on font "Kaydetmek" at bounding box center [1520, 21] width 51 height 11
